Goal: Use online tool/utility: Use online tool/utility

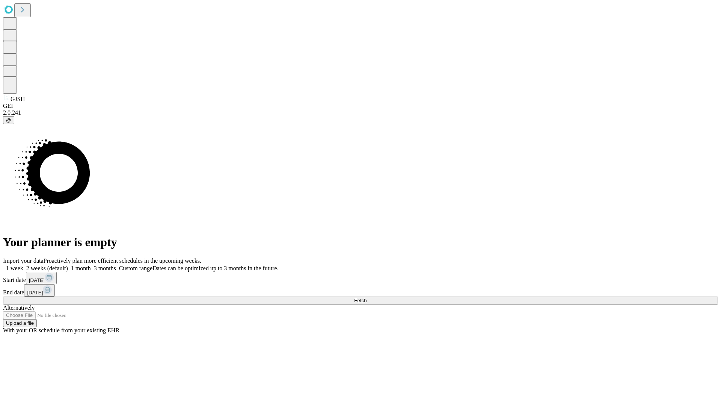
click at [367, 298] on span "Fetch" at bounding box center [360, 301] width 12 height 6
